Goal: Task Accomplishment & Management: Manage account settings

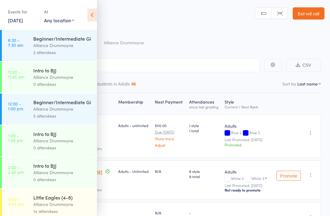
click at [90, 16] on icon at bounding box center [91, 15] width 9 height 13
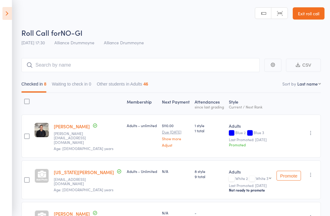
click at [315, 13] on link "Exit roll call" at bounding box center [309, 13] width 32 height 12
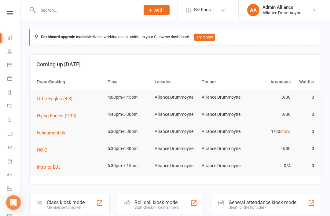
click at [284, 132] on link "show" at bounding box center [285, 131] width 10 height 5
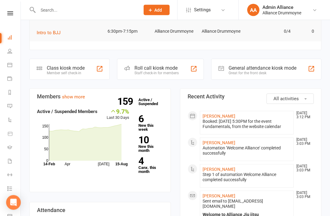
scroll to position [155, 0]
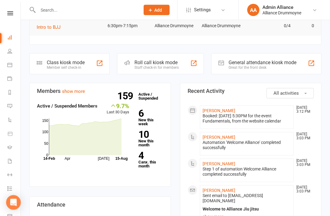
click at [13, 53] on link "People" at bounding box center [14, 52] width 14 height 14
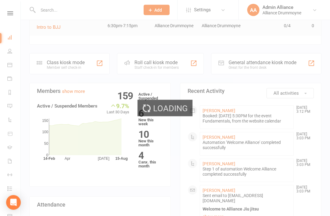
scroll to position [156, 0]
select select "100"
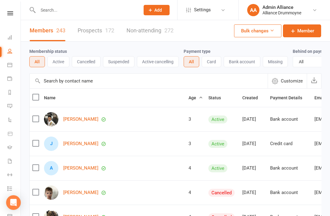
click at [11, 36] on icon at bounding box center [9, 37] width 5 height 5
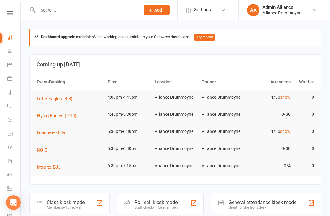
click at [175, 206] on div "Staff check-in for members" at bounding box center [157, 208] width 44 height 4
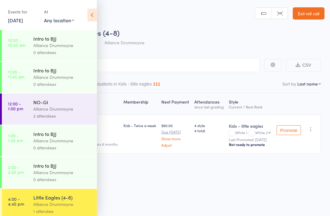
click at [89, 21] on icon at bounding box center [91, 15] width 9 height 13
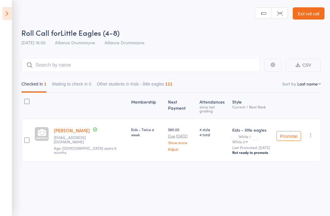
click at [307, 19] on link "Exit roll call" at bounding box center [309, 13] width 32 height 12
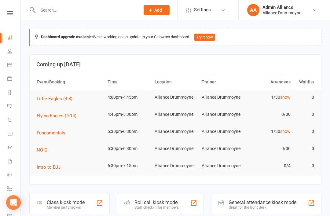
click at [12, 52] on link "People" at bounding box center [14, 52] width 14 height 14
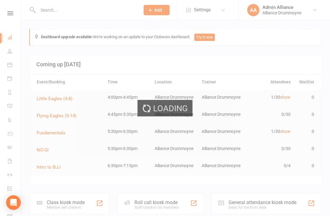
select select "100"
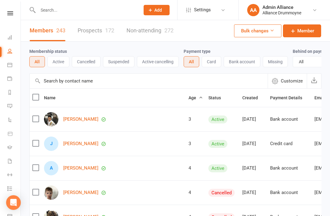
click at [189, 98] on span "Age" at bounding box center [196, 97] width 14 height 5
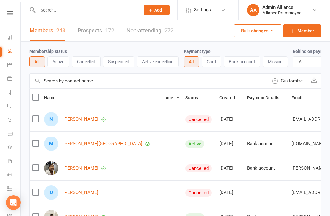
click at [166, 99] on span "Age" at bounding box center [173, 97] width 14 height 5
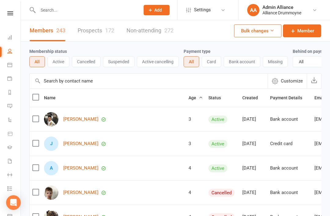
click at [61, 57] on button "Active" at bounding box center [58, 61] width 22 height 11
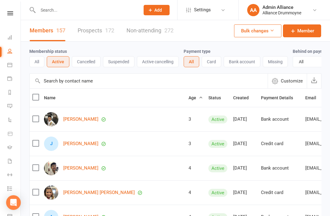
click at [15, 108] on link "Messages 1" at bounding box center [14, 107] width 14 height 14
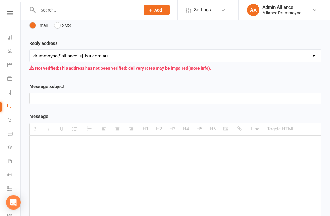
scroll to position [103, 0]
click at [83, 159] on div at bounding box center [176, 182] width 292 height 92
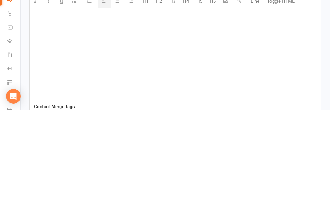
click at [71, 114] on div at bounding box center [176, 160] width 292 height 92
paste div
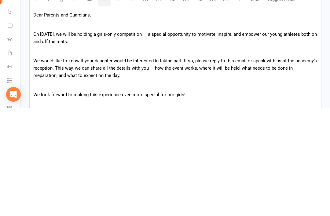
click at [20, 183] on link "Tasks" at bounding box center [14, 190] width 14 height 14
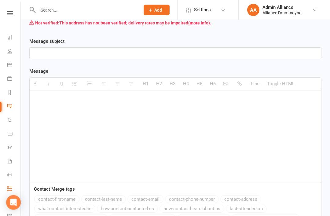
scroll to position [157, 0]
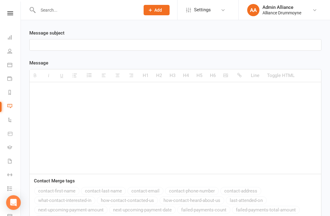
click at [116, 100] on div at bounding box center [176, 128] width 292 height 92
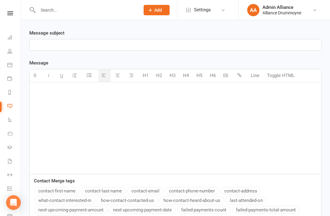
click at [58, 93] on p at bounding box center [175, 90] width 284 height 7
paste div
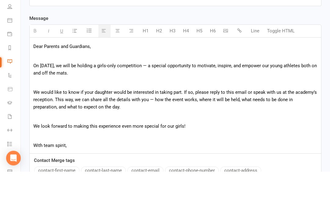
click at [34, 133] on p "We would like to know if your daughter would be interested in taking part. If s…" at bounding box center [175, 144] width 284 height 22
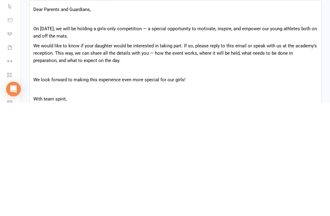
scroll to position [130, 0]
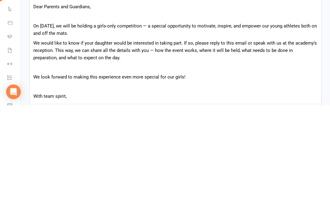
click at [162, 133] on p "On 28 September, we will be holding a girls-only competition — a special opport…" at bounding box center [175, 140] width 284 height 15
click at [251, 151] on span "We would like to know if your daughter would be interested in taking part. If s…" at bounding box center [175, 161] width 284 height 20
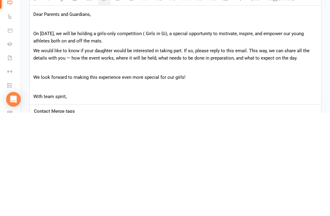
click at [300, 151] on span "We would like to know if your daughter would be interested in taking part. If s…" at bounding box center [171, 157] width 277 height 13
click at [70, 151] on span "We would like to know if your daughter would be interested in taking part. If s…" at bounding box center [171, 157] width 277 height 13
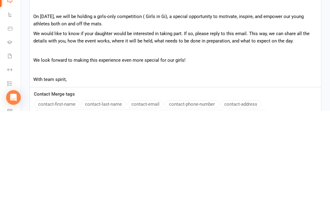
scroll to position [146, 0]
click at [222, 181] on p "With team spirit," at bounding box center [175, 184] width 284 height 7
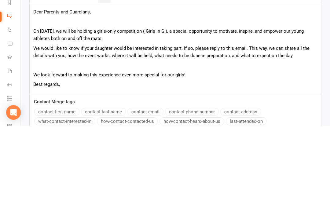
scroll to position [161, 0]
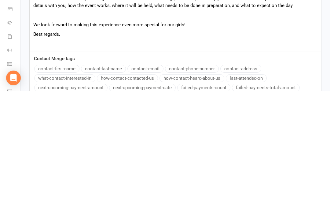
click at [51, 165] on p at bounding box center [175, 168] width 284 height 7
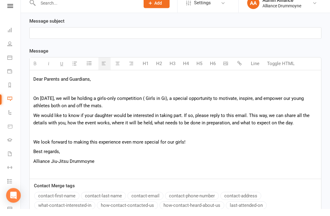
click at [280, 39] on div at bounding box center [176, 40] width 292 height 11
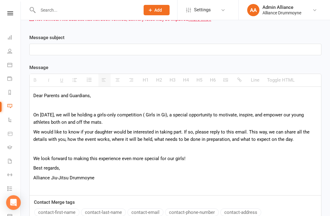
scroll to position [152, 0]
click at [102, 51] on p at bounding box center [175, 49] width 284 height 7
paste div
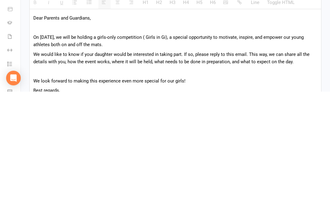
scroll to position [107, 0]
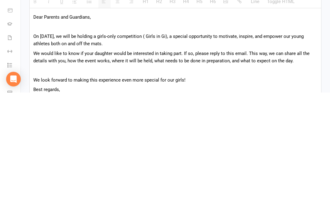
click at [68, 132] on div "Dear Parents and Guardians, On 28 September, we will be holding a girls-only co…" at bounding box center [176, 186] width 292 height 109
click at [68, 137] on p "Dear Parents and Guardians," at bounding box center [175, 140] width 284 height 7
click at [162, 156] on p "On 28 September, we will be holding a girls-only competition ( Girls in Gi), a …" at bounding box center [175, 163] width 284 height 15
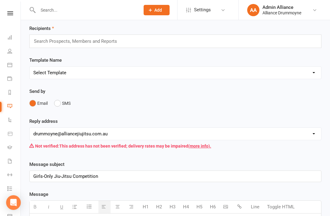
scroll to position [24, 0]
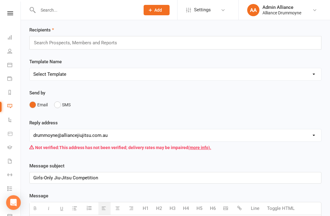
click at [270, 44] on div "Search Prospects, Members and Reports" at bounding box center [175, 42] width 292 height 13
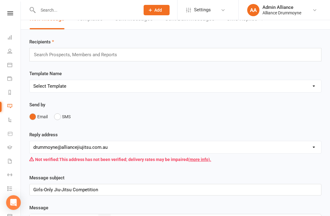
scroll to position [5, 0]
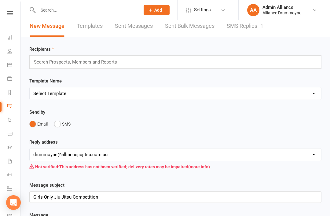
click at [269, 65] on div "Search Prospects, Members and Reports" at bounding box center [175, 61] width 292 height 13
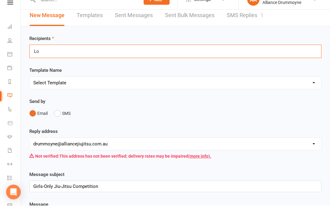
type input "L"
type input "M"
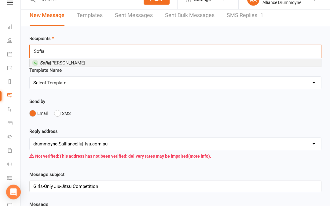
type input "Sofia"
click at [277, 70] on li "Sofia Nguyen" at bounding box center [176, 74] width 292 height 8
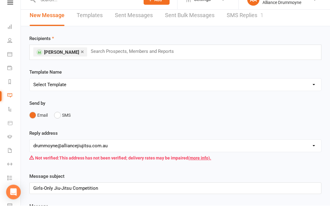
type input "a"
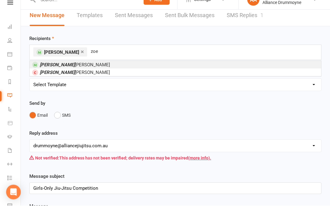
type input "zoe"
click at [213, 72] on li "Zoe Zheng" at bounding box center [176, 76] width 292 height 8
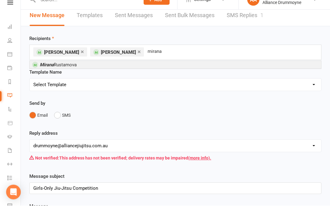
type input "mirana"
click at [239, 72] on li "Mirana Rustamova" at bounding box center [176, 76] width 292 height 8
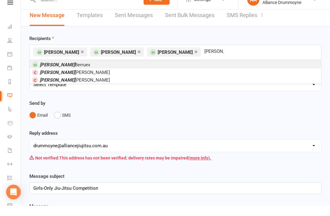
type input "chloe"
click at [95, 72] on li "Chloe Berruex" at bounding box center [176, 76] width 292 height 8
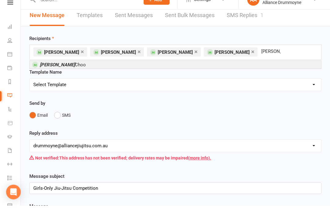
type input "alexis"
click at [137, 72] on li "Alexis Choo" at bounding box center [176, 76] width 292 height 8
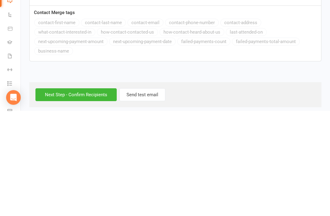
scroll to position [262, 0]
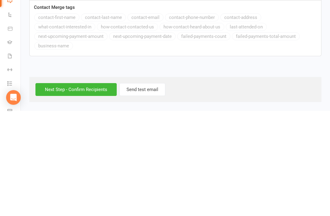
click at [98, 188] on input "Next Step - Confirm Recipients" at bounding box center [75, 194] width 81 height 13
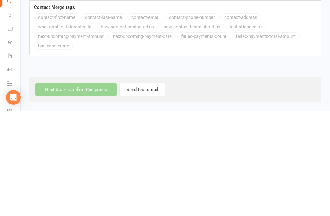
scroll to position [242, 0]
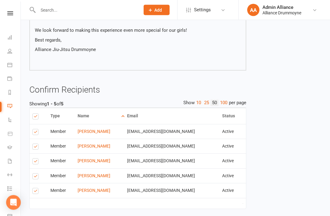
scroll to position [181, 0]
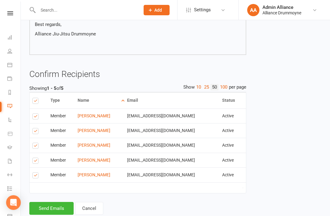
click at [56, 207] on button "Send Emails" at bounding box center [51, 208] width 44 height 13
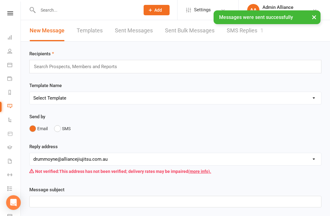
click at [316, 18] on button "×" at bounding box center [314, 16] width 11 height 13
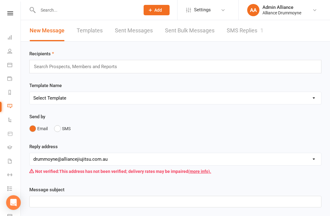
click at [6, 31] on li "Dashboard" at bounding box center [10, 38] width 20 height 14
click at [10, 40] on link "Dashboard" at bounding box center [14, 38] width 14 height 14
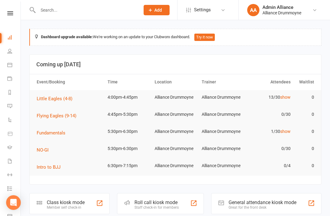
click at [169, 210] on div "Roll call kiosk mode Staff check-in for members" at bounding box center [160, 203] width 87 height 21
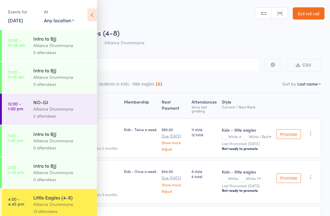
click at [94, 11] on icon at bounding box center [91, 15] width 9 height 13
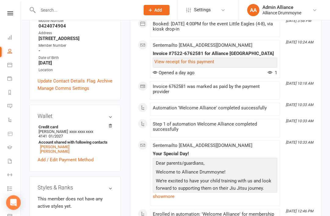
scroll to position [135, 0]
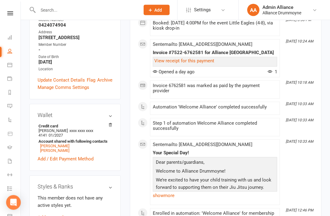
click at [61, 195] on div "This member does not have any active styles yet. Add new style" at bounding box center [75, 208] width 75 height 27
click at [59, 215] on link "Add new style" at bounding box center [52, 218] width 28 height 6
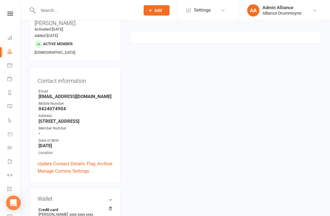
scroll to position [52, 0]
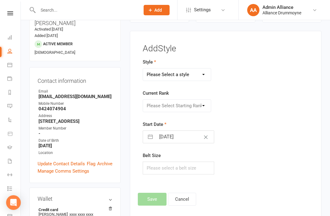
click at [193, 73] on select "Please Select a style Adults Kids - flying eagles Kids - little eagles" at bounding box center [177, 75] width 68 height 12
select select "2660"
click at [187, 104] on select "Please Select Starting Rank White White 1 White 2 White 3 White 4 White 1 Red W…" at bounding box center [177, 106] width 68 height 12
select select "27608"
click at [183, 138] on input "15 Aug 2025" at bounding box center [185, 137] width 58 height 12
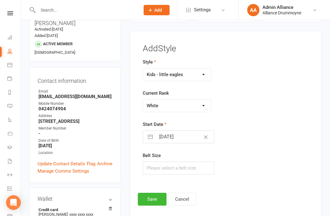
select select "6"
select select "2025"
select select "7"
select select "2025"
select select "8"
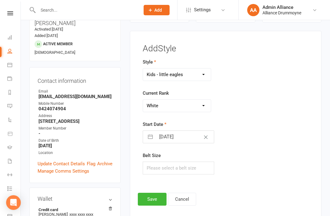
select select "2025"
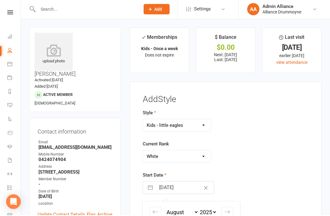
scroll to position [0, 0]
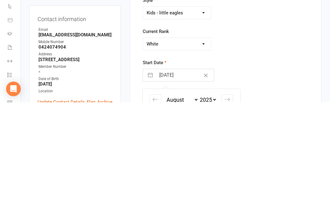
click at [194, 183] on input "15 Aug 2025" at bounding box center [185, 189] width 58 height 12
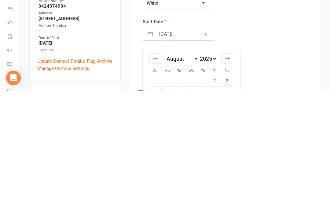
scroll to position [32, 0]
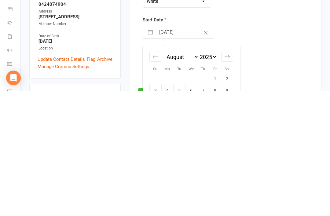
click at [206, 210] on td "7" at bounding box center [203, 216] width 12 height 12
type input "07 Aug 2025"
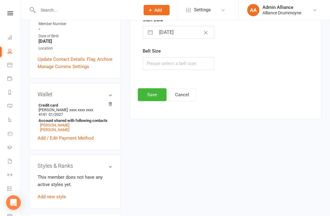
click at [154, 91] on button "Save" at bounding box center [152, 94] width 29 height 13
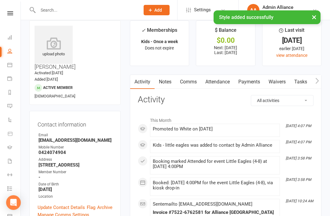
scroll to position [0, 0]
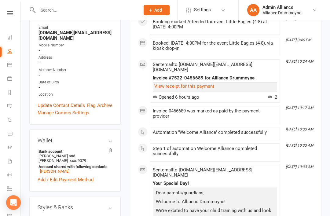
scroll to position [116, 0]
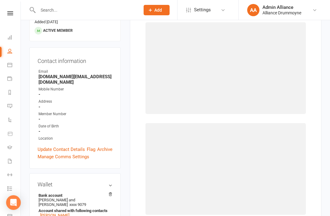
scroll to position [52, 0]
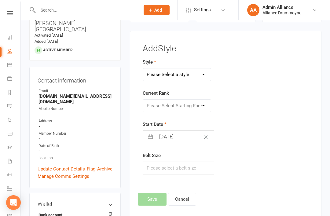
click at [199, 76] on select "Please Select a style Adults Kids - flying eagles Kids - little eagles" at bounding box center [177, 75] width 68 height 12
select select "2660"
click at [191, 106] on select "Please Select Starting Rank White White 1 White 2 White 3 White 4 White 1 Red W…" at bounding box center [177, 106] width 68 height 12
select select "27608"
click at [184, 137] on input "15 Aug 2025" at bounding box center [185, 137] width 58 height 12
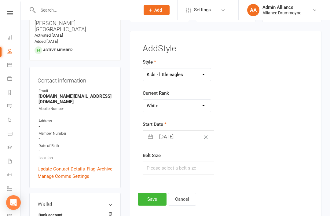
select select "6"
select select "2025"
select select "7"
select select "2025"
select select "8"
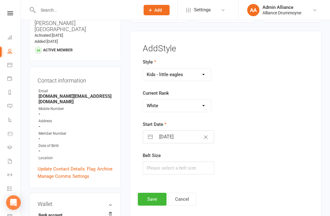
select select "2025"
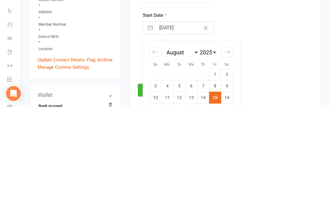
click at [193, 189] on td "6" at bounding box center [191, 195] width 12 height 12
type input "06 Aug 2025"
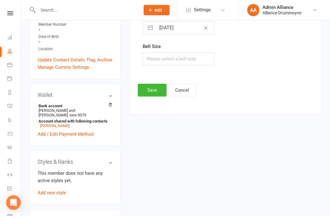
click at [154, 93] on button "Save" at bounding box center [152, 90] width 29 height 13
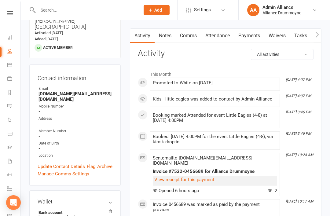
scroll to position [0, 0]
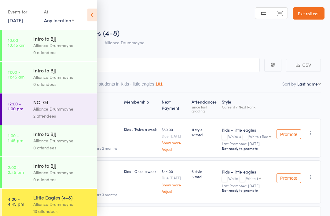
click at [93, 11] on icon at bounding box center [91, 15] width 9 height 13
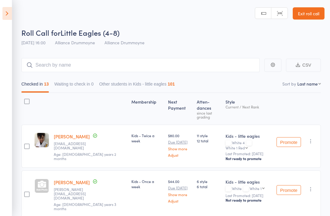
click at [4, 13] on icon at bounding box center [6, 13] width 9 height 13
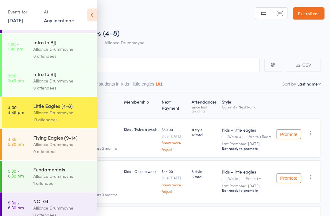
scroll to position [95, 0]
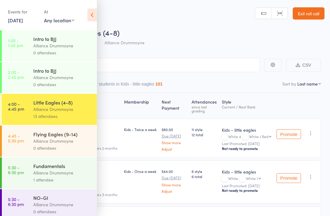
click at [63, 110] on div "Alliance Drummoyne" at bounding box center [62, 109] width 58 height 7
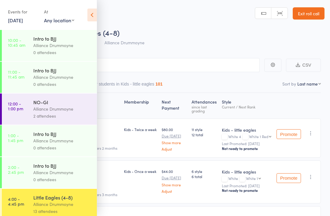
click at [87, 23] on div "Events for 15 Aug, 2025 15 Aug, 2025 August 2025 Sun Mon Tue Wed Thu Fri Sat 31…" at bounding box center [48, 15] width 97 height 31
click at [91, 14] on icon at bounding box center [91, 15] width 9 height 13
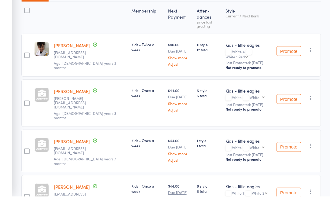
scroll to position [91, 0]
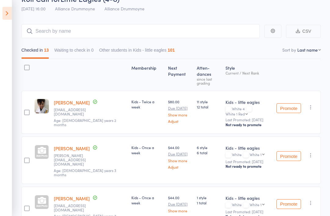
scroll to position [0, 0]
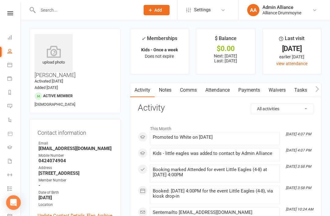
click at [51, 60] on div "upload photo" at bounding box center [54, 56] width 38 height 20
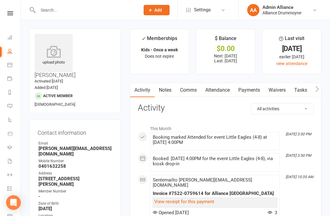
click at [50, 51] on icon at bounding box center [54, 52] width 38 height 12
click at [51, 47] on icon at bounding box center [54, 52] width 38 height 12
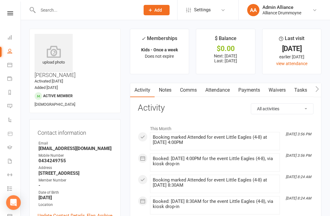
click at [58, 64] on div "upload photo" at bounding box center [54, 56] width 38 height 20
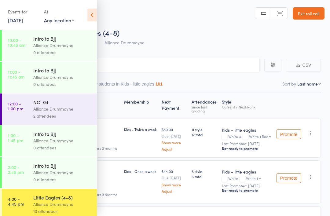
click at [92, 17] on icon at bounding box center [91, 15] width 9 height 13
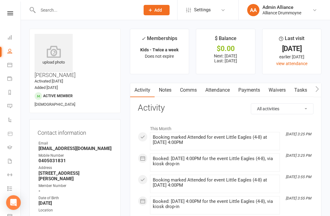
click at [50, 47] on icon at bounding box center [54, 52] width 38 height 12
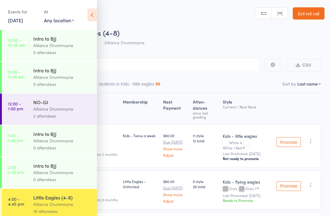
click at [90, 14] on icon at bounding box center [91, 15] width 9 height 13
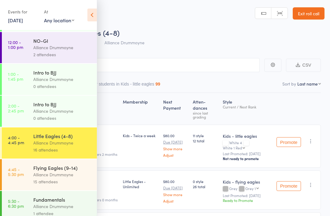
scroll to position [60, 0]
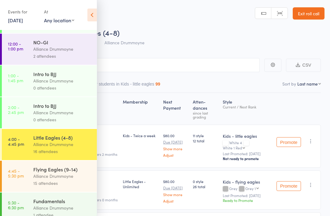
click at [64, 177] on div "Alliance Drummoyne" at bounding box center [62, 176] width 58 height 7
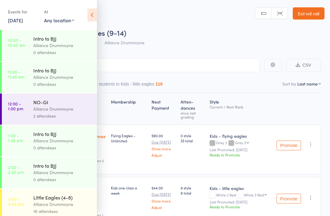
click at [87, 16] on icon at bounding box center [91, 15] width 9 height 13
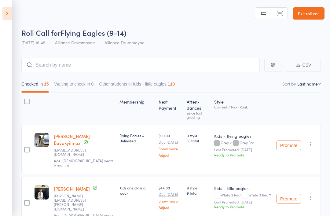
scroll to position [67, 0]
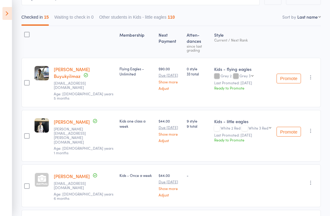
click at [314, 128] on icon "button" at bounding box center [311, 131] width 6 height 6
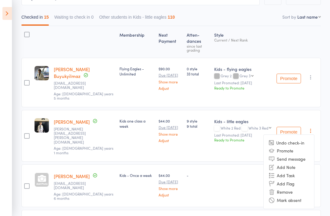
click at [293, 188] on li "Remove" at bounding box center [289, 192] width 50 height 8
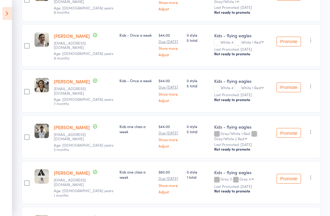
scroll to position [516, 0]
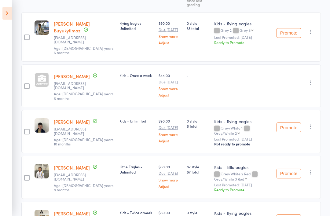
click at [9, 15] on icon at bounding box center [6, 13] width 9 height 13
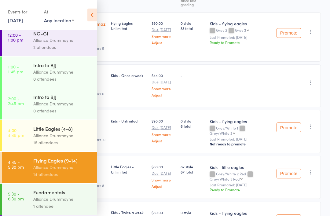
scroll to position [69, 0]
click at [28, 141] on link "4:00 - 4:45 pm Little Eagles (4-8) Alliance Drummoyne 16 attendees" at bounding box center [49, 135] width 95 height 31
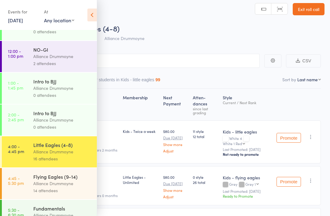
scroll to position [52, 0]
click at [92, 10] on icon at bounding box center [91, 15] width 9 height 13
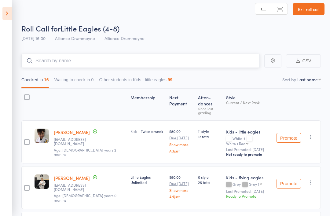
click at [117, 58] on input "search" at bounding box center [140, 61] width 239 height 14
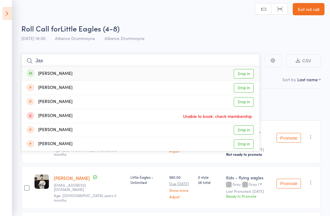
type input "Jax"
click at [245, 72] on link "Drop in" at bounding box center [244, 73] width 20 height 9
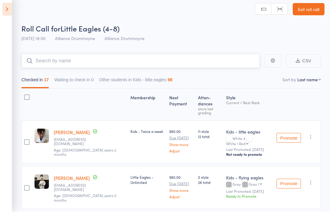
scroll to position [4, 0]
click at [249, 29] on div "Roll Call for Little Eagles (4-8)" at bounding box center [172, 28] width 303 height 10
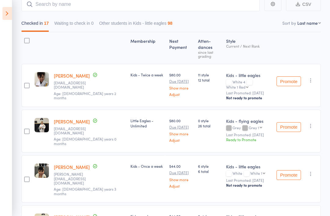
scroll to position [61, 0]
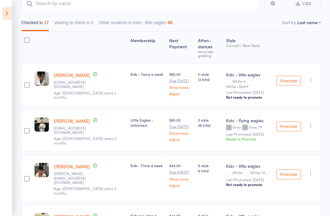
click at [314, 122] on icon "button" at bounding box center [311, 125] width 6 height 6
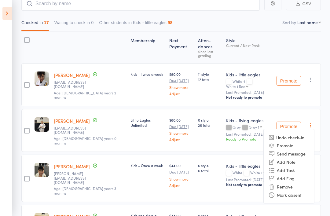
click at [291, 183] on li "Remove" at bounding box center [289, 187] width 50 height 8
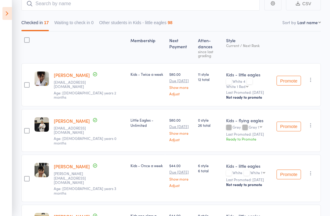
scroll to position [81, 0]
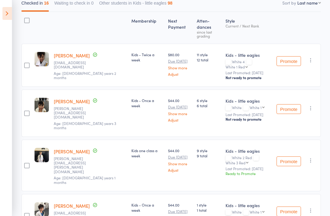
click at [5, 12] on icon at bounding box center [6, 13] width 9 height 13
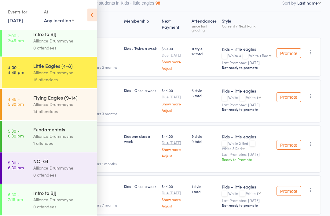
scroll to position [138, 0]
click at [66, 104] on div "Alliance Drummoyne" at bounding box center [62, 104] width 58 height 7
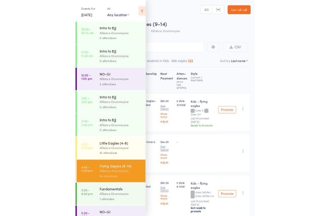
scroll to position [4, 0]
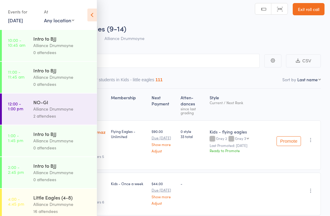
click at [90, 13] on icon at bounding box center [91, 15] width 9 height 13
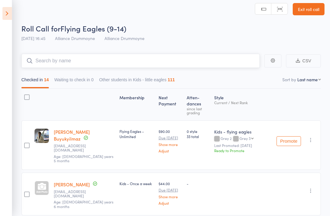
click at [121, 64] on input "search" at bounding box center [140, 61] width 239 height 14
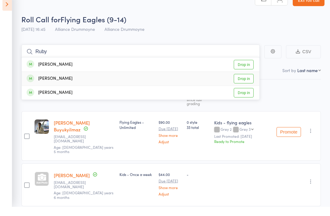
type input "Ruby"
click at [248, 83] on link "Drop in" at bounding box center [244, 87] width 20 height 9
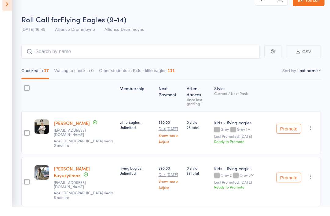
click at [7, 7] on icon at bounding box center [6, 13] width 9 height 13
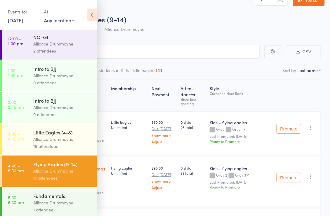
scroll to position [65, 0]
click at [64, 141] on div "Alliance Drummoyne" at bounding box center [62, 139] width 58 height 7
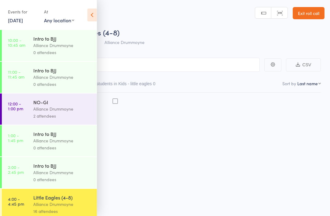
scroll to position [4, 0]
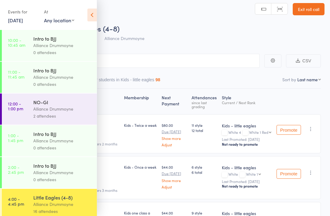
click at [93, 12] on icon at bounding box center [91, 15] width 9 height 13
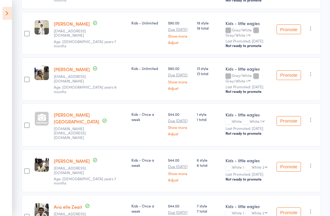
scroll to position [599, 0]
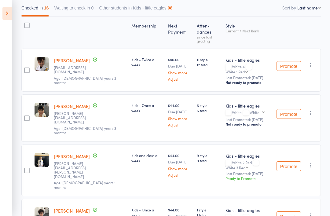
scroll to position [0, 0]
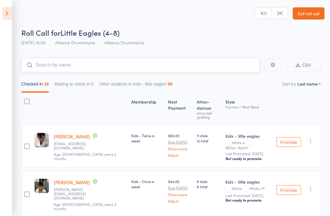
click at [69, 63] on input "search" at bounding box center [140, 65] width 239 height 14
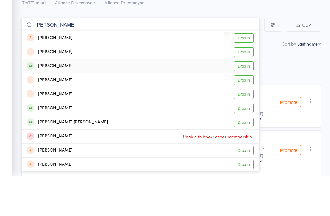
type input "Marco"
click at [242, 102] on link "Drop in" at bounding box center [244, 106] width 20 height 9
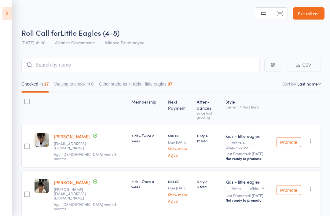
click at [310, 86] on select "First name Last name Birthday today? Behind on payments? Check in time Next pay…" at bounding box center [310, 84] width 24 height 6
select select "9"
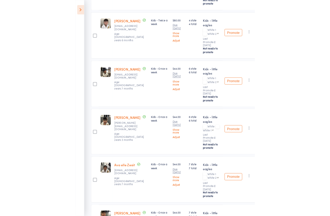
scroll to position [270, 0]
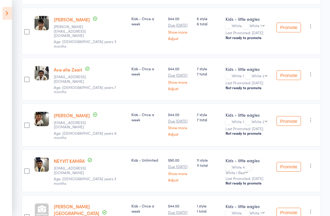
click at [6, 15] on icon at bounding box center [6, 13] width 9 height 13
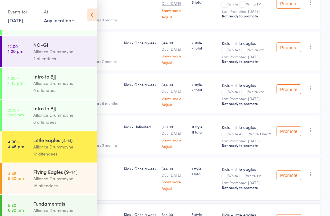
scroll to position [77, 0]
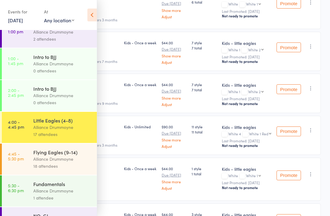
click at [29, 162] on link "4:45 - 5:30 pm Flying Eagles (9-14) Alliance Drummoyne 18 attendees" at bounding box center [49, 159] width 95 height 31
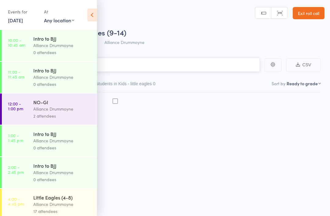
scroll to position [4, 0]
click at [95, 15] on icon at bounding box center [91, 15] width 9 height 13
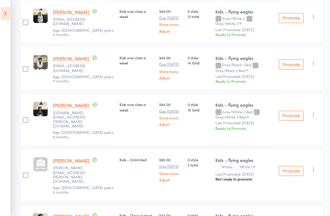
scroll to position [0, 0]
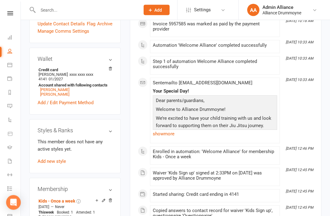
click at [46, 159] on link "Add new style" at bounding box center [52, 162] width 28 height 6
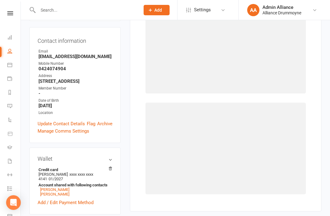
scroll to position [52, 0]
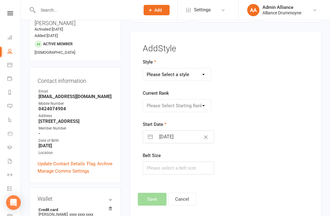
click at [191, 73] on select "Please Select a style Adults Kids - flying eagles Kids - little eagles" at bounding box center [177, 75] width 68 height 12
select select "2750"
click at [189, 105] on select "Please Select Starting Rank White White 1 White 2 White 3 White 4 White 1 Red W…" at bounding box center [177, 106] width 68 height 12
select select "28754"
click at [183, 135] on input "15 Aug 2025" at bounding box center [185, 137] width 58 height 12
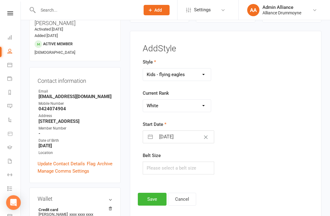
select select "6"
select select "2025"
select select "7"
select select "2025"
select select "8"
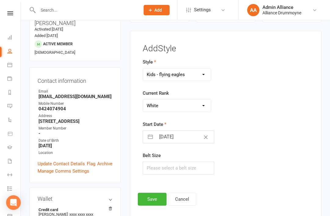
select select "2025"
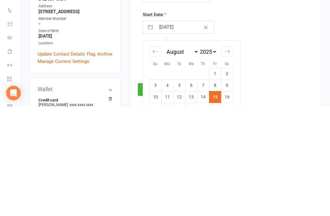
click at [202, 189] on td "7" at bounding box center [203, 195] width 12 height 12
type input "07 Aug 2025"
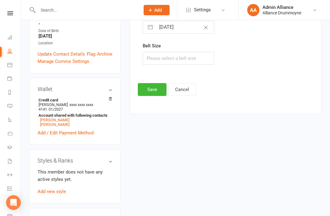
click at [157, 83] on button "Save" at bounding box center [152, 89] width 29 height 13
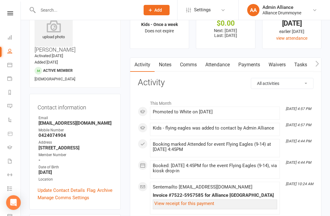
scroll to position [0, 0]
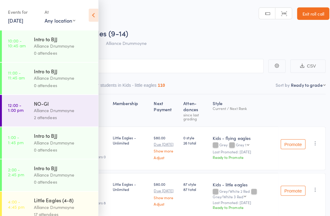
click at [94, 14] on icon at bounding box center [91, 15] width 9 height 13
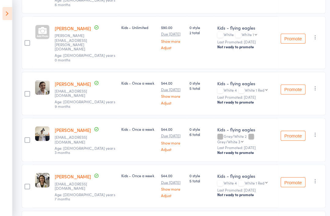
scroll to position [400, 0]
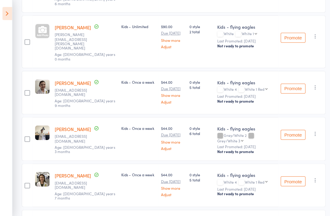
click at [3, 16] on icon at bounding box center [6, 13] width 9 height 13
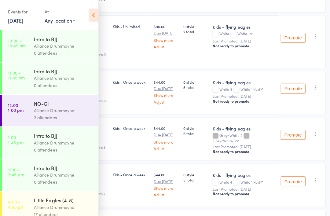
scroll to position [400, 0]
click at [34, 213] on div "17 attendees" at bounding box center [62, 211] width 58 height 7
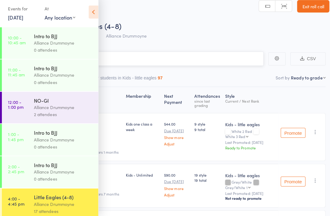
scroll to position [4, 0]
click at [95, 9] on icon at bounding box center [91, 15] width 9 height 13
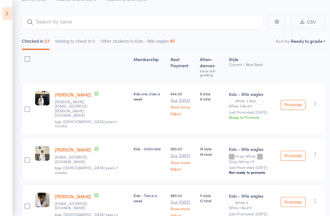
scroll to position [46, 0]
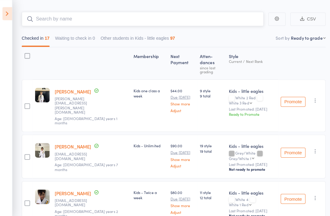
click at [58, 19] on input "search" at bounding box center [140, 19] width 239 height 14
type input "J"
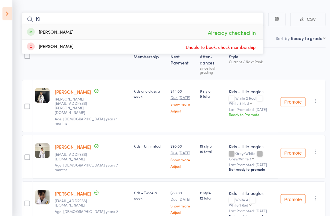
type input "K"
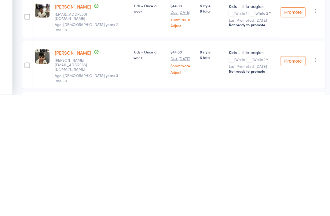
scroll to position [11, 0]
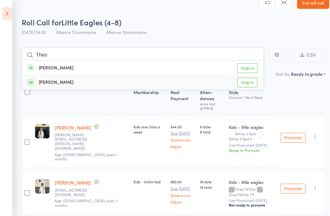
type input "Theo"
click at [243, 80] on link "Drop in" at bounding box center [244, 81] width 20 height 9
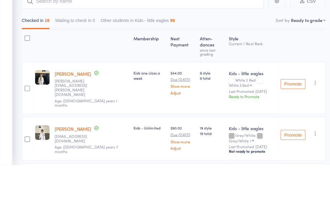
click at [314, 70] on select "First name Last name Birthday [DATE]? Behind on payments? Check in time Next pa…" at bounding box center [304, 73] width 34 height 6
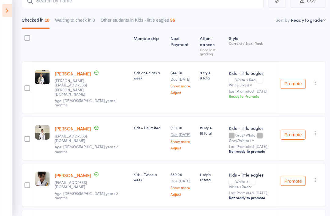
click at [4, 13] on icon at bounding box center [6, 13] width 9 height 13
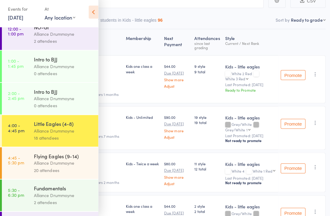
scroll to position [100, 0]
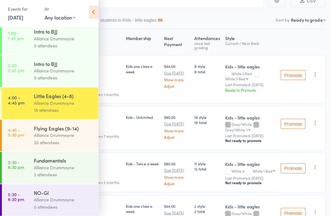
click at [29, 137] on link "4:45 - 5:30 pm Flying Eagles (9-14) Alliance Drummoyne 20 attendees" at bounding box center [49, 136] width 95 height 31
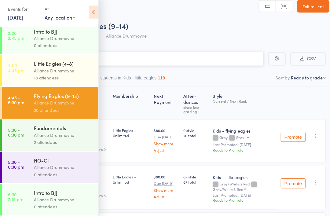
scroll to position [138, 0]
click at [93, 12] on icon at bounding box center [91, 15] width 9 height 13
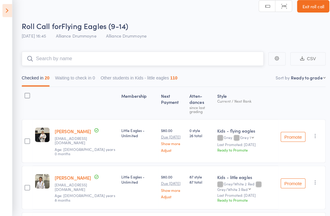
click at [54, 59] on input "search" at bounding box center [140, 61] width 239 height 14
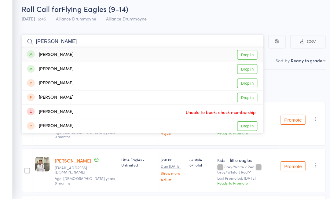
type input "Leo"
click at [243, 69] on link "Drop in" at bounding box center [244, 73] width 20 height 9
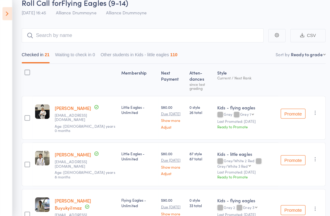
scroll to position [0, 0]
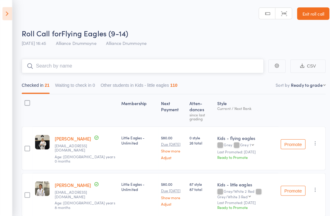
click at [50, 62] on input "search" at bounding box center [140, 65] width 239 height 14
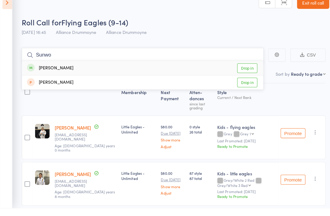
type input "Sunwo"
click at [248, 73] on link "Drop in" at bounding box center [244, 77] width 20 height 9
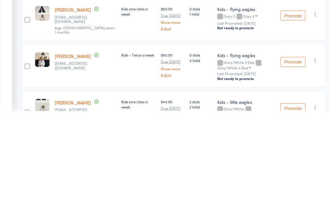
scroll to position [878, 0]
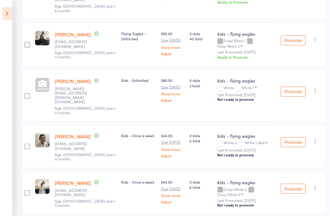
scroll to position [374, 0]
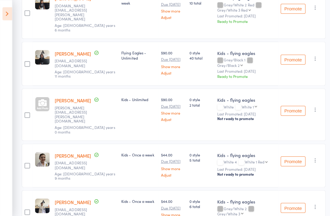
click at [81, 96] on link "William Anderson" at bounding box center [72, 99] width 36 height 6
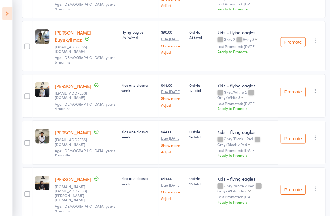
scroll to position [258, 0]
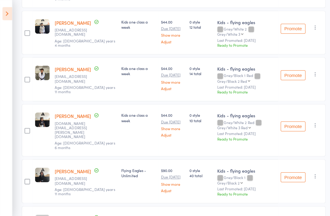
click at [2, 216] on aside "Events for 15 Aug, 2025 15 Aug, 2025 August 2025 Sun Mon Tue Wed Thu Fri Sat 31…" at bounding box center [6, 108] width 12 height 216
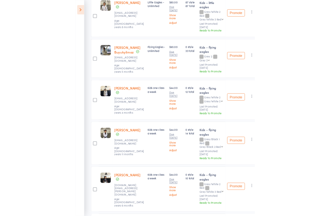
scroll to position [171, 0]
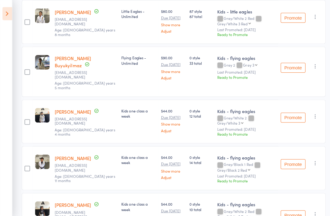
click at [290, 207] on button "Promote" at bounding box center [289, 212] width 24 height 10
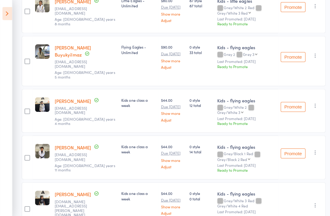
scroll to position [181, 0]
click at [288, 100] on button "Promote" at bounding box center [289, 105] width 24 height 10
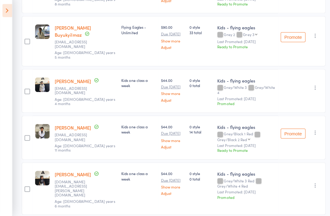
click at [289, 130] on button "Promote" at bounding box center [289, 135] width 24 height 10
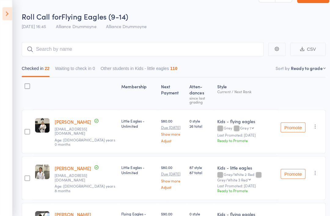
scroll to position [0, 0]
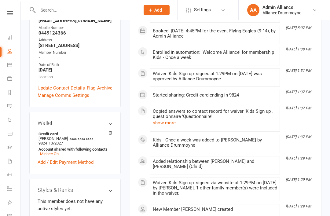
scroll to position [152, 0]
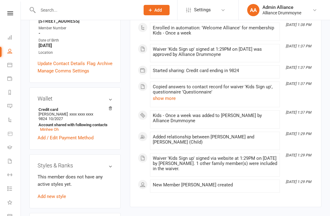
click at [60, 173] on div "This member does not have any active styles yet. Add new style" at bounding box center [75, 186] width 75 height 27
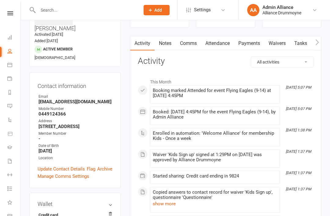
scroll to position [210, 0]
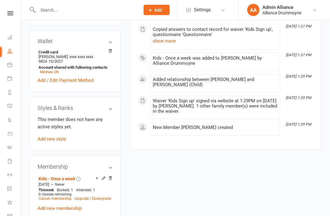
click at [52, 116] on div "This member does not have any active styles yet. Add new style" at bounding box center [75, 129] width 75 height 27
click at [52, 137] on link "Add new style" at bounding box center [52, 140] width 28 height 6
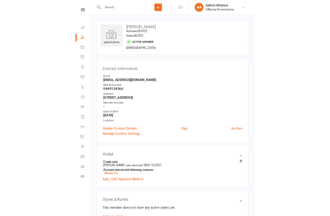
scroll to position [52, 0]
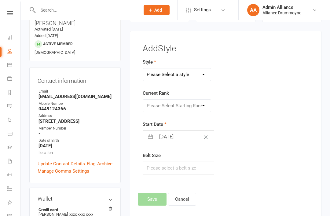
click at [196, 73] on select "Please Select a style Adults Kids - flying eagles Kids - little eagles" at bounding box center [177, 75] width 68 height 12
select select "2750"
click at [198, 106] on select "Please Select Starting Rank White White 1 White 2 White 3 White 4 White 1 Red W…" at bounding box center [177, 106] width 68 height 12
select select "28754"
click at [183, 135] on input "[DATE]" at bounding box center [185, 137] width 58 height 12
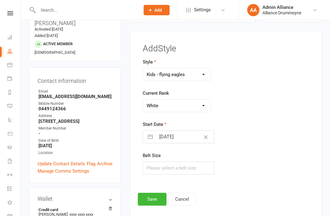
select select "6"
select select "2025"
select select "7"
select select "2025"
select select "8"
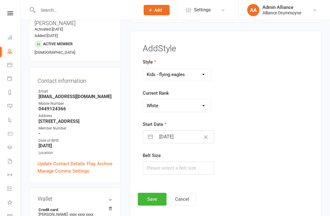
select select "2025"
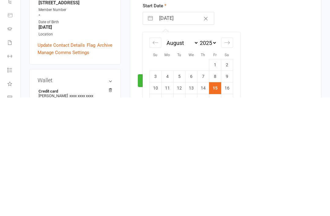
click at [214, 189] on td "8" at bounding box center [215, 195] width 12 height 12
type input "08 Aug 2025"
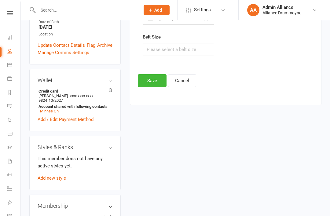
click at [155, 82] on button "Save" at bounding box center [152, 80] width 29 height 13
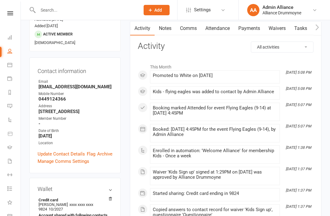
scroll to position [0, 0]
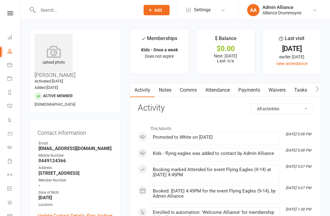
click at [55, 53] on icon at bounding box center [54, 52] width 38 height 12
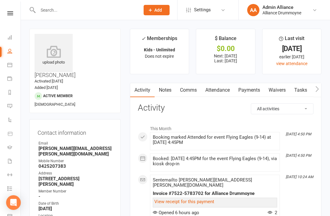
click at [54, 56] on icon at bounding box center [54, 52] width 38 height 12
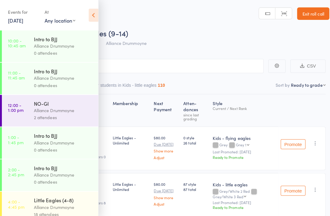
click at [247, 15] on link "Exit roll call" at bounding box center [309, 13] width 32 height 12
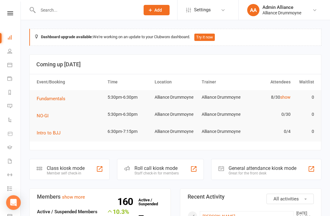
click at [167, 172] on div "Staff check-in for members" at bounding box center [157, 173] width 44 height 4
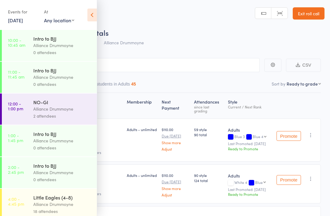
click at [95, 16] on icon at bounding box center [91, 15] width 9 height 13
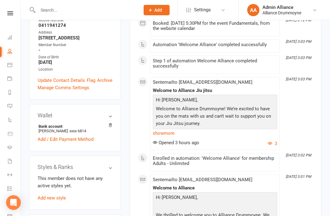
scroll to position [137, 0]
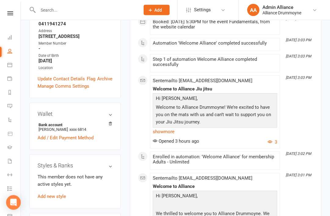
click at [44, 194] on link "Add new style" at bounding box center [52, 197] width 28 height 6
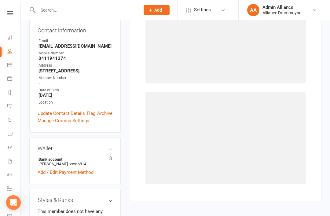
scroll to position [52, 0]
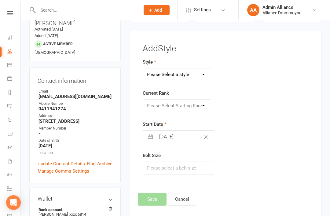
click at [194, 75] on select "Please Select a style Adults Kids - flying eagles Kids - little eagles" at bounding box center [177, 75] width 68 height 12
select select "2658"
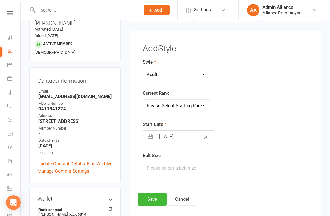
click at [196, 104] on select "Please Select Starting Rank White White 1 White 2 White 3 White 4 Blue Blue 1 B…" at bounding box center [177, 106] width 68 height 12
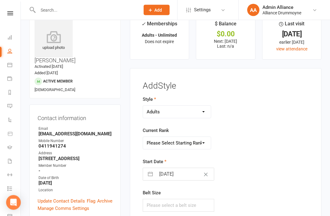
scroll to position [15, 0]
click at [197, 139] on select "Please Select Starting Rank White White 1 White 2 White 3 White 4 Blue Blue 1 B…" at bounding box center [177, 143] width 68 height 12
select select "27600"
click at [194, 175] on input "[DATE]" at bounding box center [185, 174] width 58 height 12
select select "6"
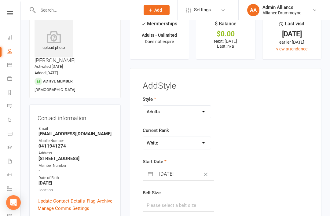
select select "2025"
select select "7"
select select "2025"
select select "8"
select select "2025"
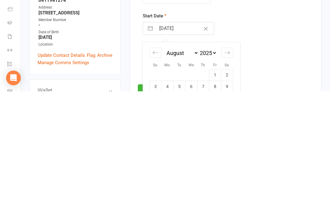
scroll to position [38, 0]
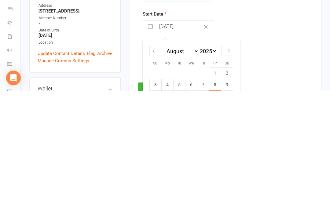
click at [214, 204] on td "8" at bounding box center [215, 210] width 12 height 12
type input "[DATE]"
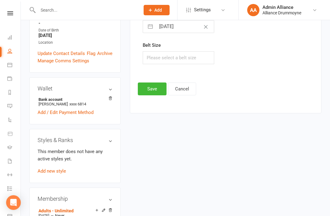
click at [154, 88] on button "Save" at bounding box center [152, 89] width 29 height 13
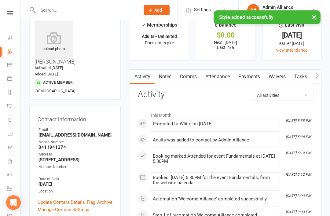
scroll to position [0, 0]
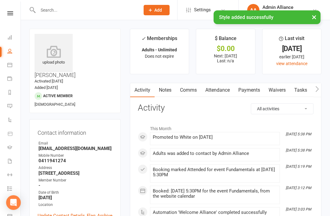
click at [9, 37] on icon at bounding box center [9, 37] width 5 height 5
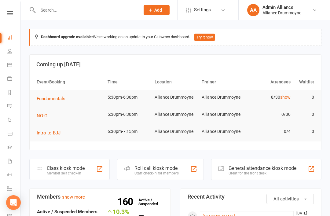
click at [8, 51] on icon at bounding box center [9, 51] width 5 height 5
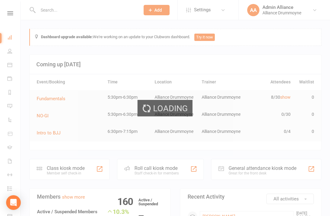
select select "100"
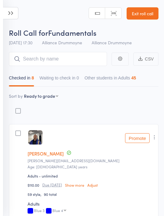
click at [13, 11] on icon at bounding box center [10, 13] width 15 height 12
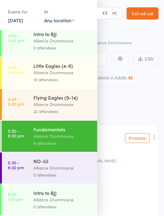
scroll to position [138, 0]
click at [58, 69] on div "Alliance Drummoyne" at bounding box center [62, 72] width 58 height 7
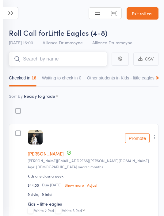
click at [76, 57] on input "search" at bounding box center [58, 59] width 98 height 14
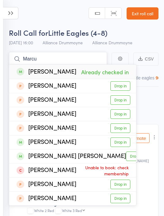
type input "Marcu"
click at [14, 16] on icon at bounding box center [10, 13] width 15 height 12
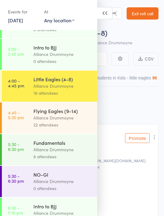
scroll to position [118, 0]
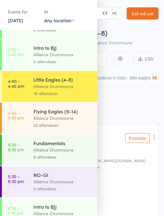
click at [43, 154] on div "Alliance Drummoyne" at bounding box center [62, 150] width 58 height 7
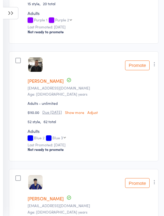
scroll to position [4, 0]
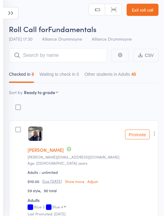
click at [2, 93] on aside "Events for [DATE] [DATE] [DATE] Sun Mon Tue Wed Thu Fri Sat 31 27 28 29 30 31 0…" at bounding box center [1, 108] width 3 height 216
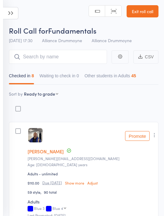
scroll to position [16, 0]
